Goal: Transaction & Acquisition: Subscribe to service/newsletter

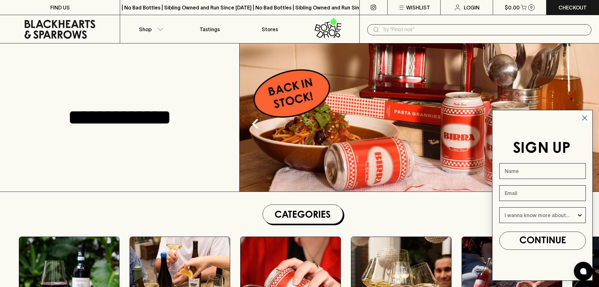
drag, startPoint x: 586, startPoint y: 120, endPoint x: 509, endPoint y: 106, distance: 77.7
click at [586, 120] on circle "Close dialog" at bounding box center [585, 118] width 10 height 10
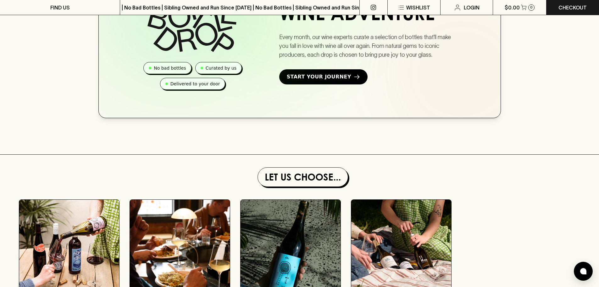
scroll to position [315, 0]
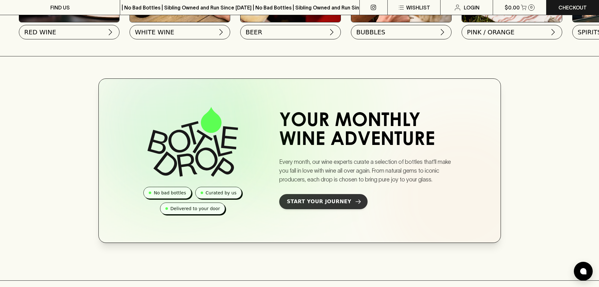
click at [312, 201] on link "Start Your Journey" at bounding box center [323, 201] width 88 height 15
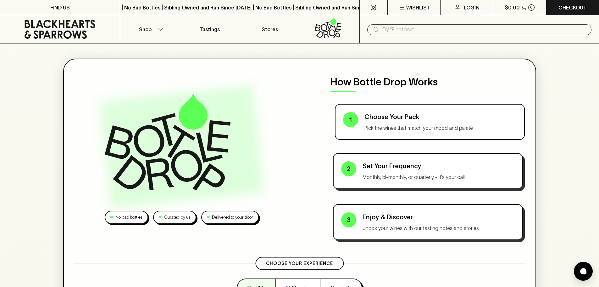
click at [397, 117] on p "Choose Your Pack" at bounding box center [441, 116] width 152 height 9
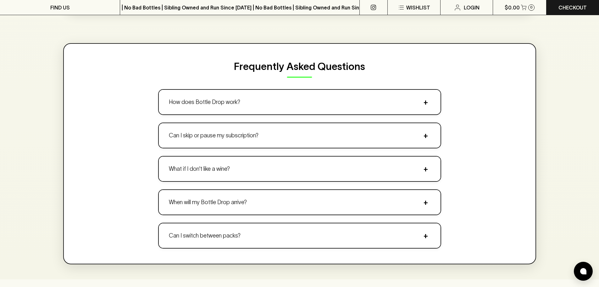
scroll to position [629, 0]
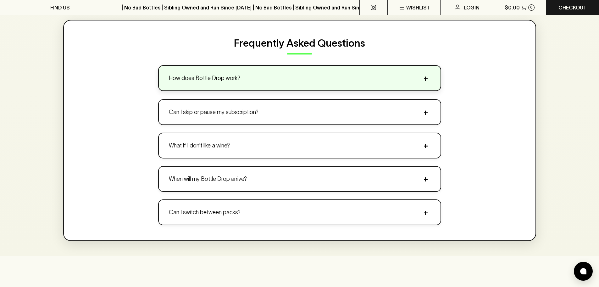
click at [272, 78] on button "How does Bottle Drop work? +" at bounding box center [300, 78] width 282 height 25
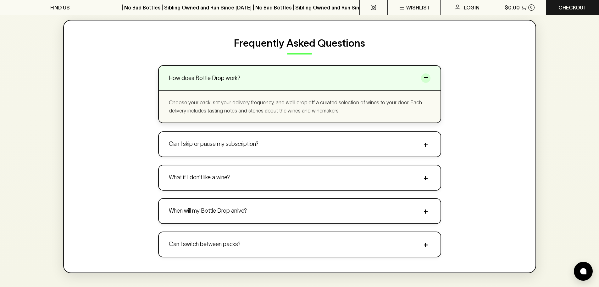
click at [316, 147] on button "Can I skip or pause my subscription? +" at bounding box center [300, 144] width 282 height 25
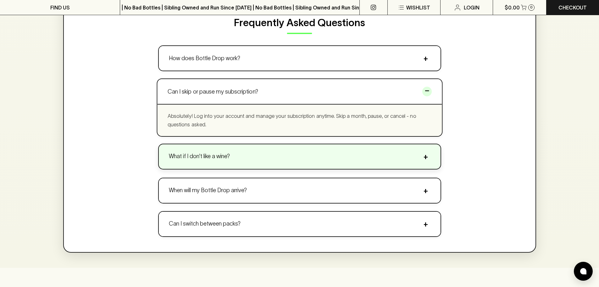
scroll to position [661, 0]
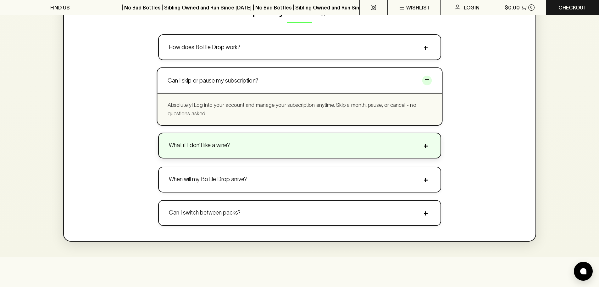
click at [244, 145] on button "What if I don't like a wine? +" at bounding box center [300, 145] width 282 height 25
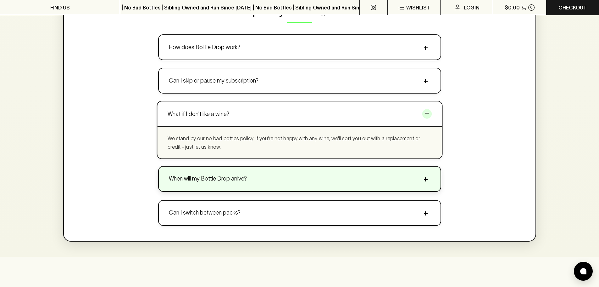
click at [221, 174] on button "When will my Bottle Drop arrive? +" at bounding box center [300, 178] width 282 height 25
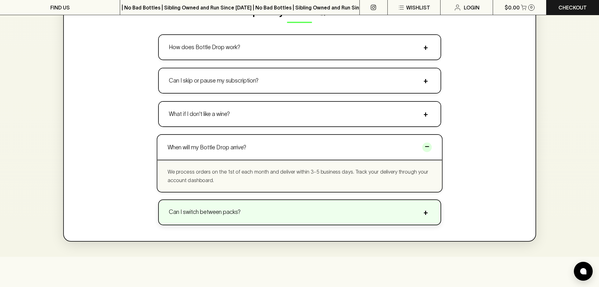
click at [223, 213] on p "Can I switch between packs?" at bounding box center [205, 212] width 72 height 8
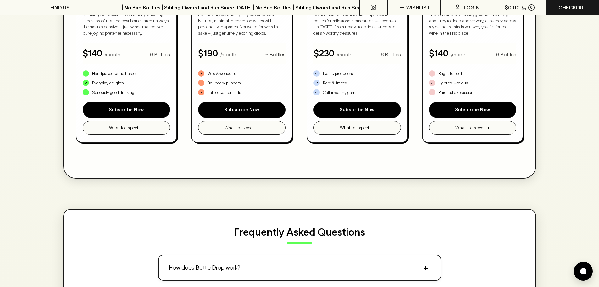
scroll to position [377, 0]
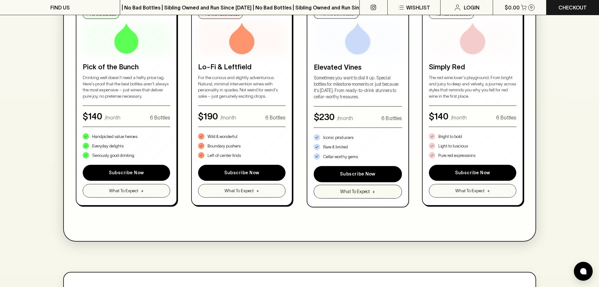
click at [367, 191] on span "What To Expect" at bounding box center [355, 191] width 30 height 7
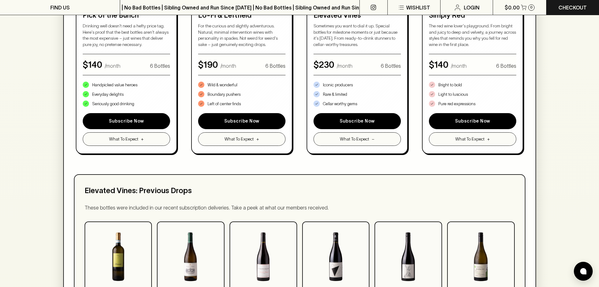
scroll to position [409, 0]
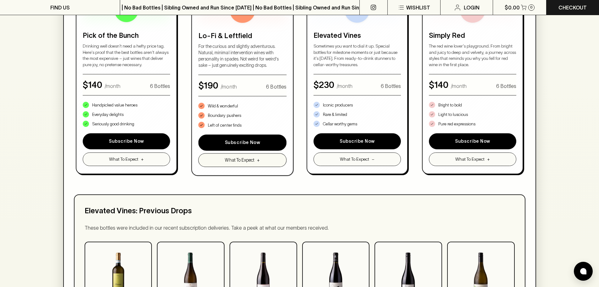
click at [244, 161] on span "What To Expect" at bounding box center [240, 160] width 30 height 7
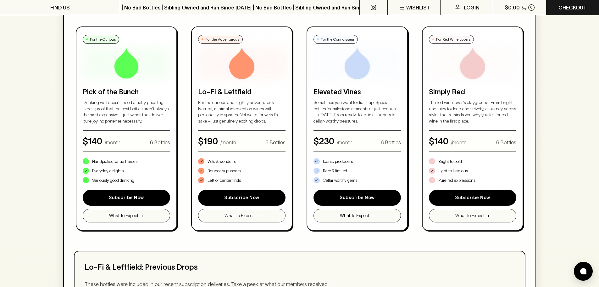
scroll to position [346, 0]
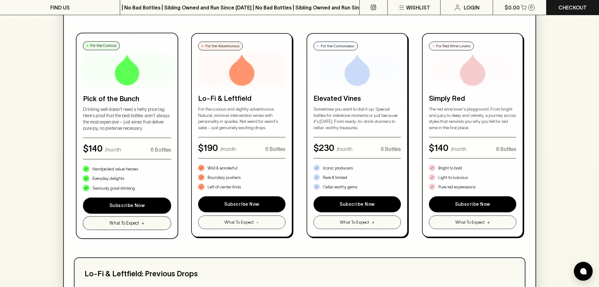
click at [160, 223] on button "What To Expect +" at bounding box center [127, 223] width 88 height 14
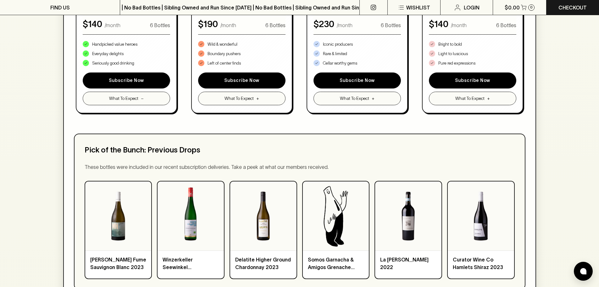
scroll to position [503, 0]
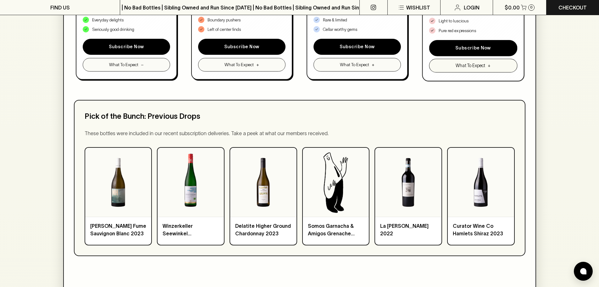
click at [502, 64] on button "What To Expect +" at bounding box center [473, 66] width 88 height 14
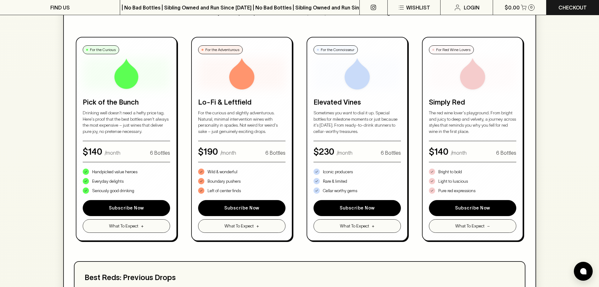
scroll to position [315, 0]
